Goal: Find specific fact: Find specific fact

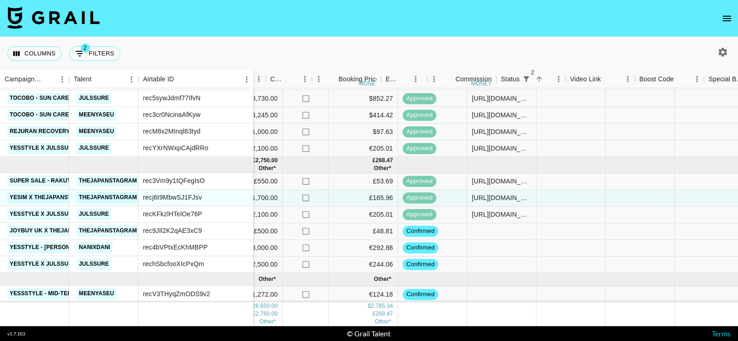
scroll to position [176, 610]
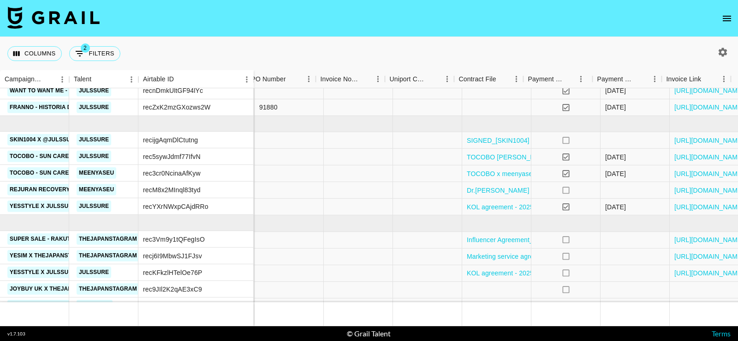
scroll to position [118, 1036]
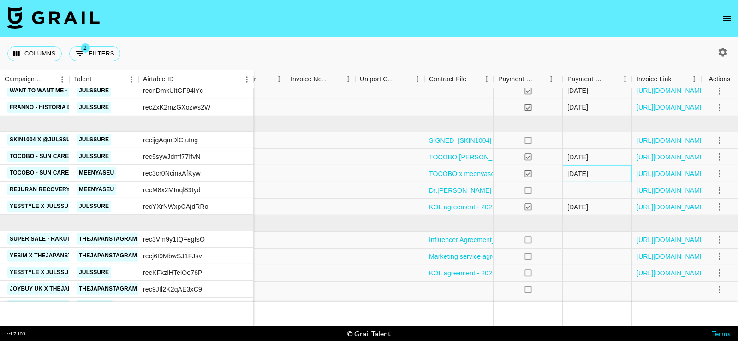
click at [588, 173] on div "[DATE]" at bounding box center [578, 173] width 21 height 9
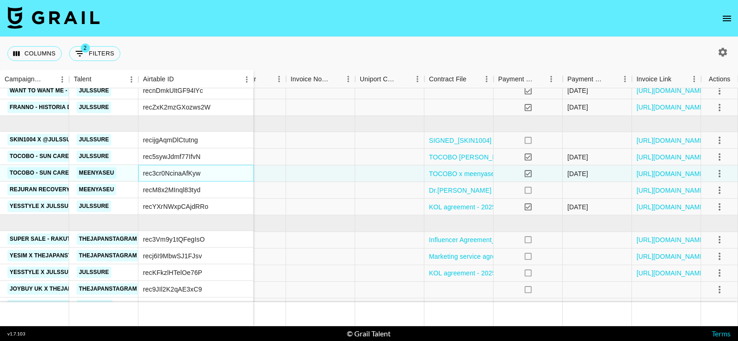
click at [189, 173] on div "rec3cr0NcinaAfKyw" at bounding box center [172, 172] width 58 height 9
copy div "rec3cr0NcinaAfKyw"
click at [294, 173] on div at bounding box center [320, 173] width 69 height 17
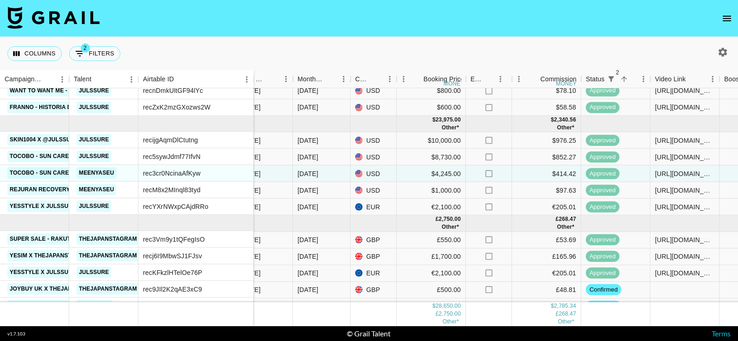
scroll to position [118, 390]
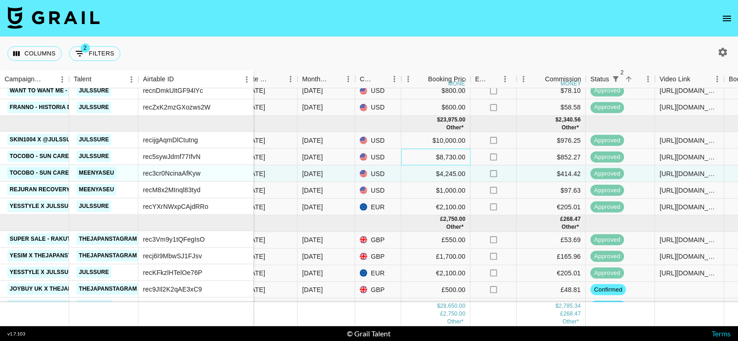
click at [430, 152] on div "$8,730.00" at bounding box center [435, 157] width 69 height 17
